Goal: Task Accomplishment & Management: Manage account settings

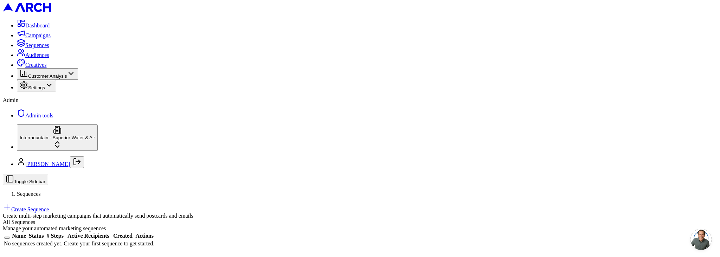
click at [43, 240] on html "Dashboard Campaigns Sequences Audiences Creatives Customer Analysis Settings Ad…" at bounding box center [360, 126] width 720 height 253
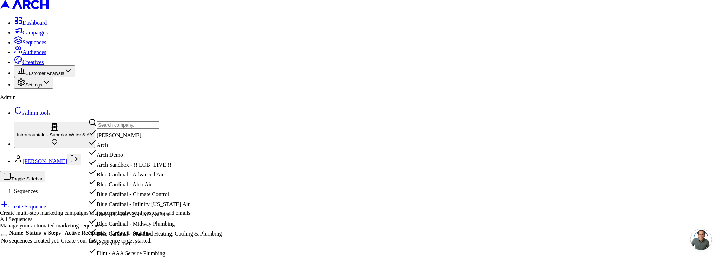
drag, startPoint x: 119, startPoint y: 128, endPoint x: 115, endPoint y: 124, distance: 5.0
click at [117, 126] on input "text" at bounding box center [128, 124] width 62 height 7
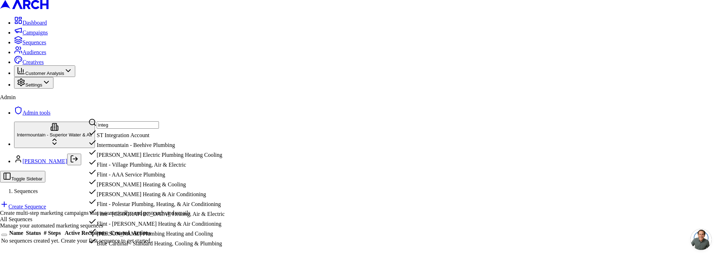
type input "integ"
click at [134, 138] on div "ST Integration Account" at bounding box center [156, 134] width 136 height 10
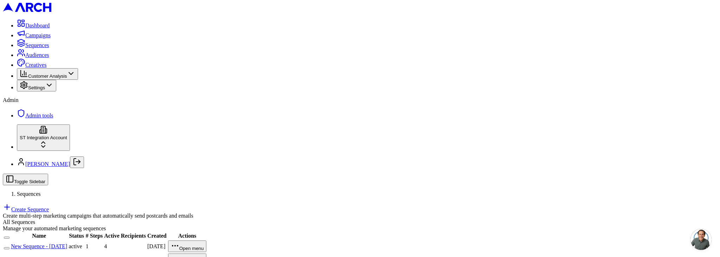
drag, startPoint x: 165, startPoint y: 102, endPoint x: 184, endPoint y: 96, distance: 20.5
click at [67, 243] on link "New Sequence - [DATE]" at bounding box center [39, 246] width 56 height 6
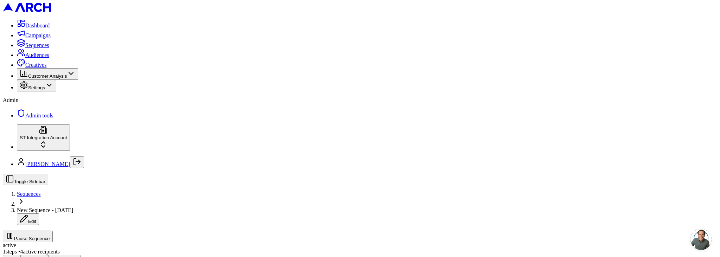
drag, startPoint x: 240, startPoint y: 79, endPoint x: 230, endPoint y: 80, distance: 9.5
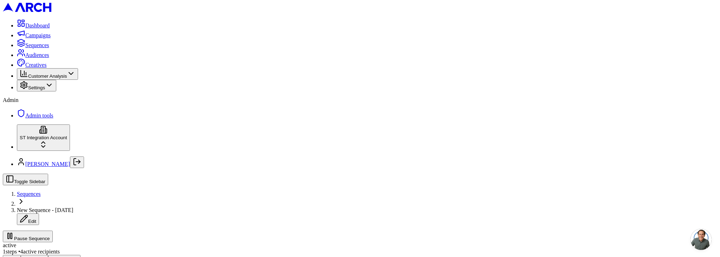
scroll to position [119, 0]
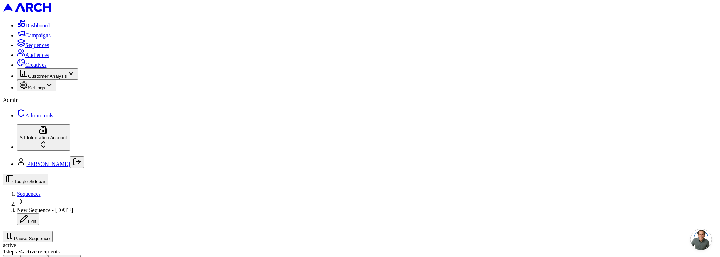
drag, startPoint x: 208, startPoint y: 87, endPoint x: 181, endPoint y: 89, distance: 27.8
drag, startPoint x: 160, startPoint y: 89, endPoint x: 189, endPoint y: 89, distance: 29.9
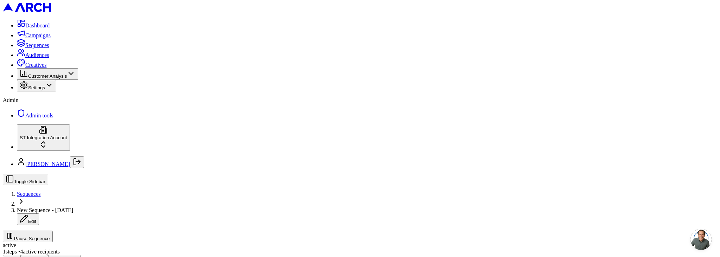
scroll to position [0, 0]
